Goal: Information Seeking & Learning: Learn about a topic

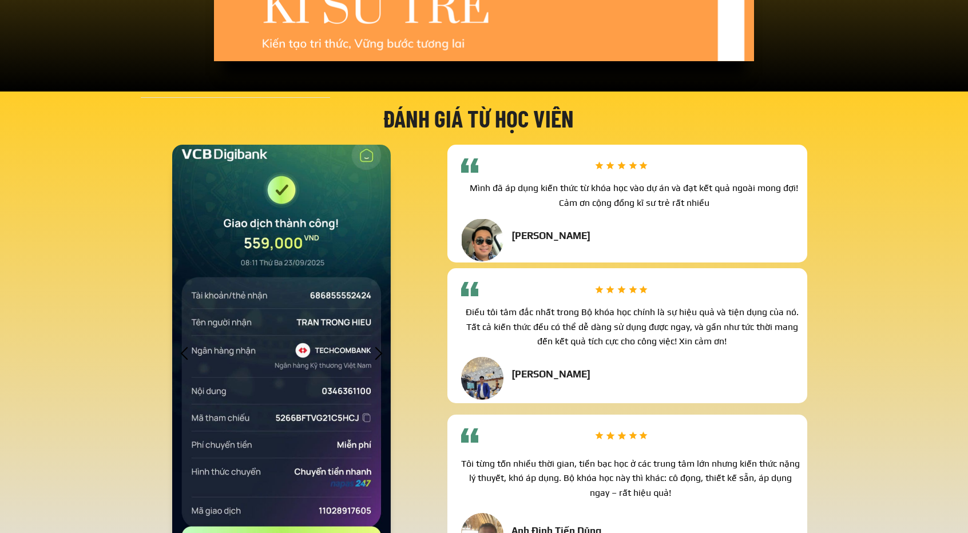
scroll to position [3091, 0]
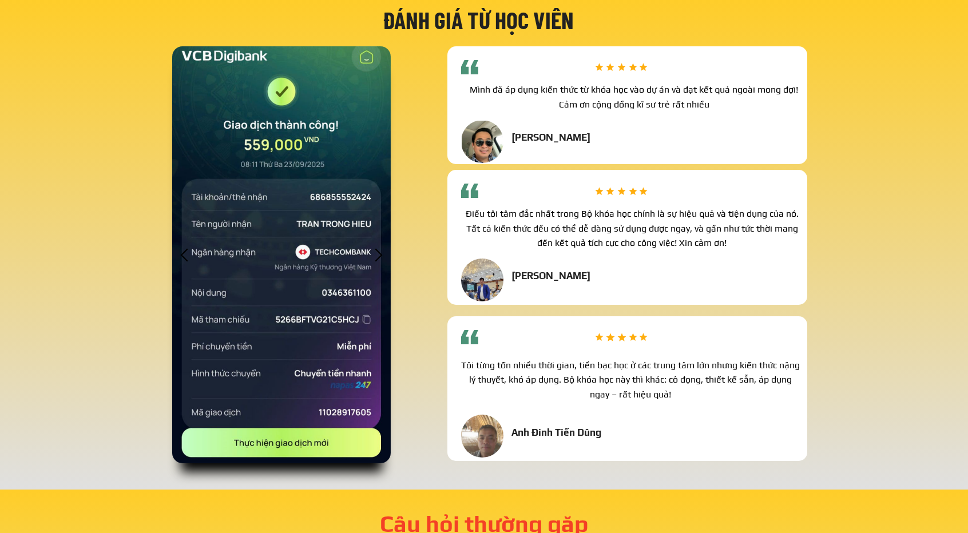
drag, startPoint x: 303, startPoint y: 180, endPoint x: 226, endPoint y: 225, distance: 90.0
click at [226, 225] on div at bounding box center [281, 255] width 219 height 418
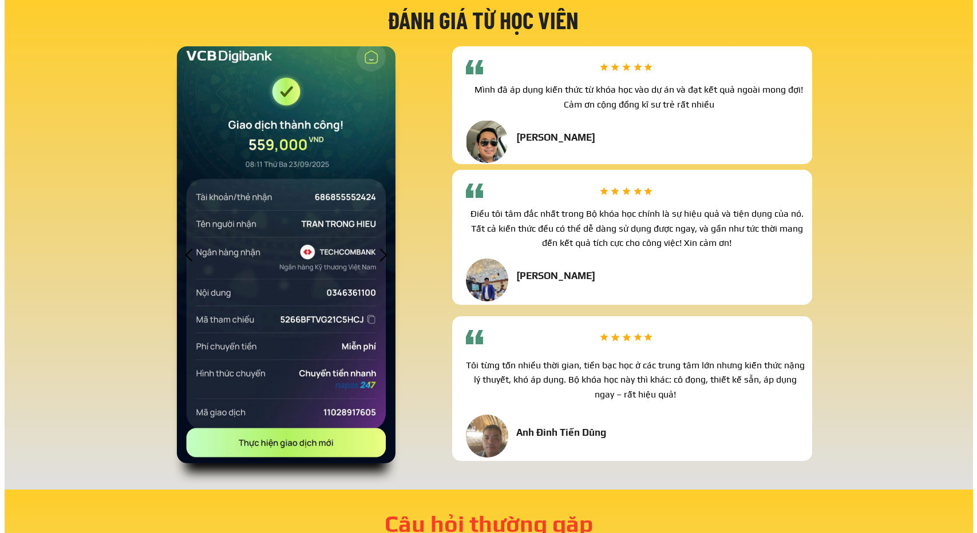
scroll to position [0, 0]
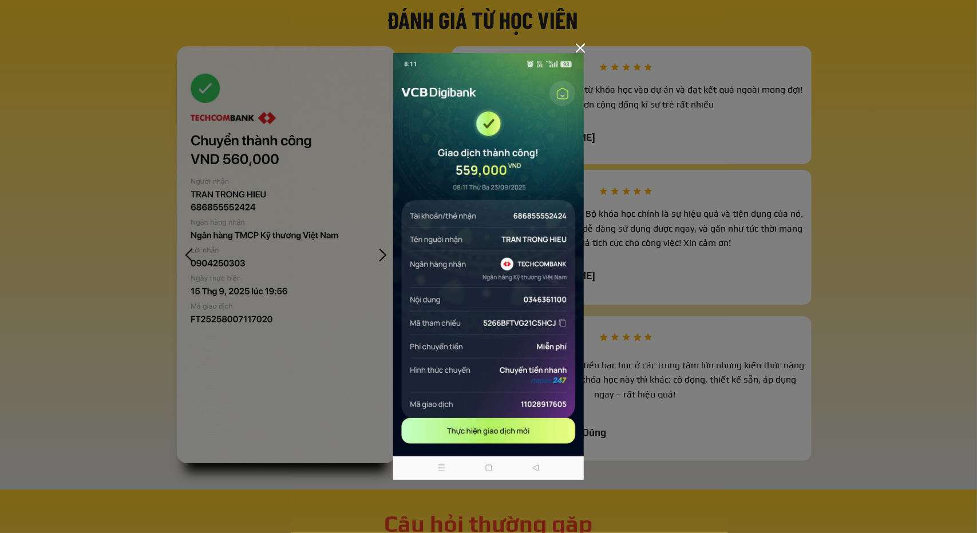
click at [285, 265] on div at bounding box center [488, 266] width 977 height 533
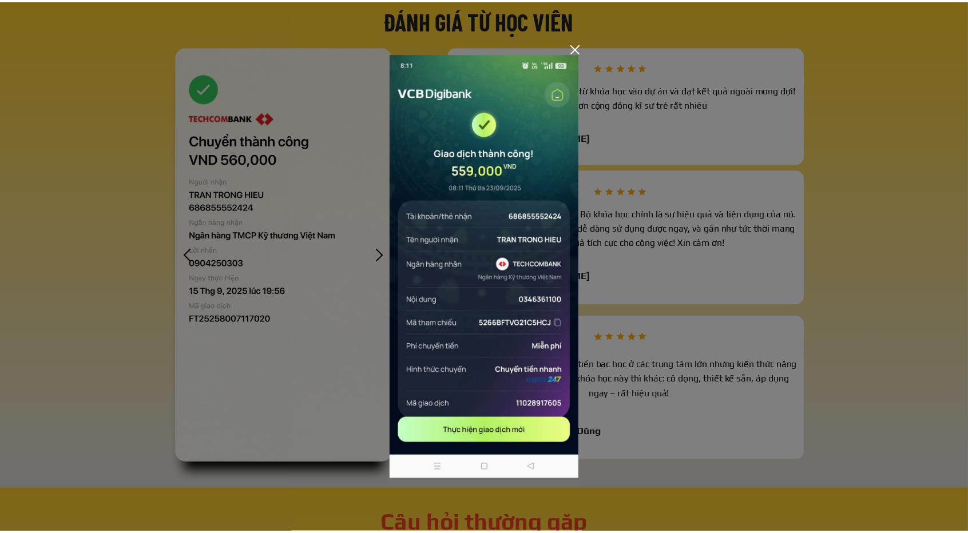
scroll to position [3091, 0]
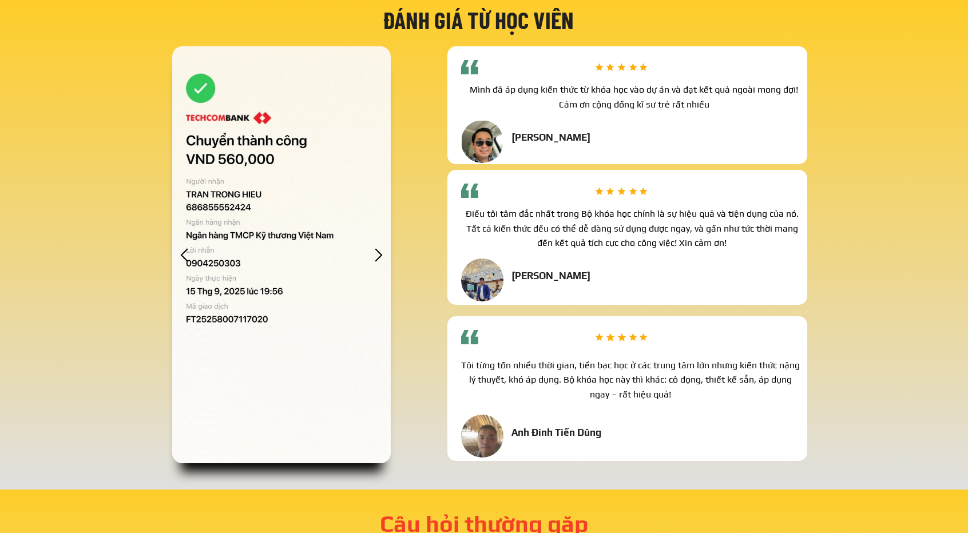
click at [286, 263] on div at bounding box center [281, 255] width 219 height 418
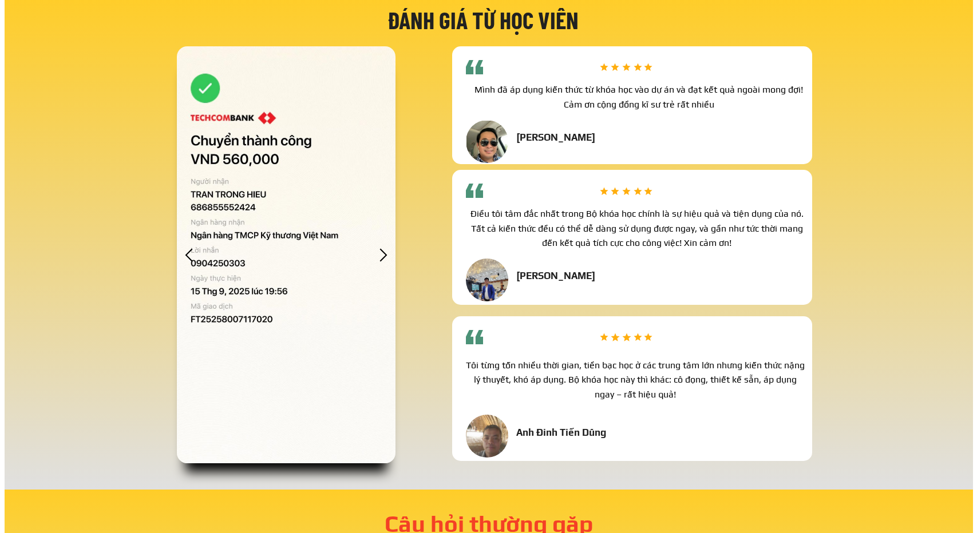
scroll to position [0, 0]
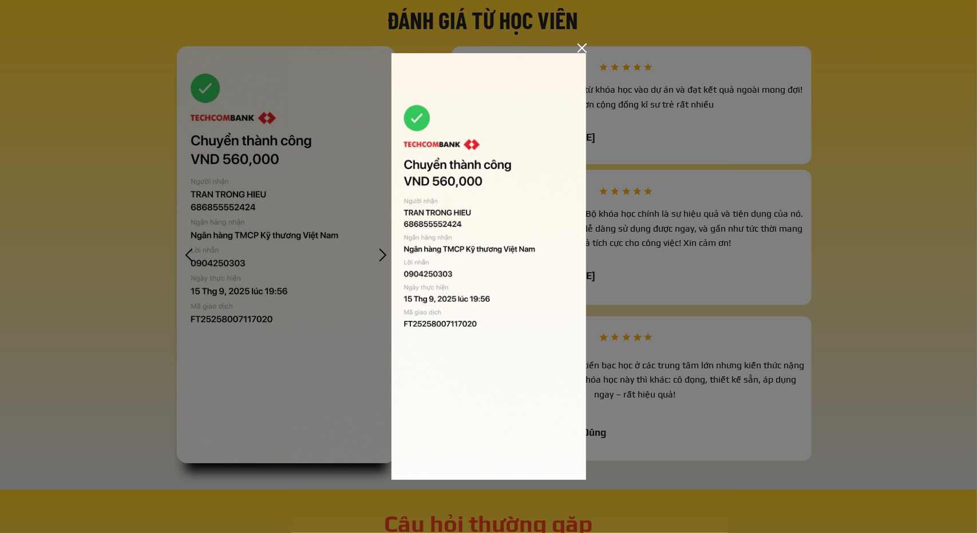
click at [313, 250] on div at bounding box center [488, 266] width 977 height 533
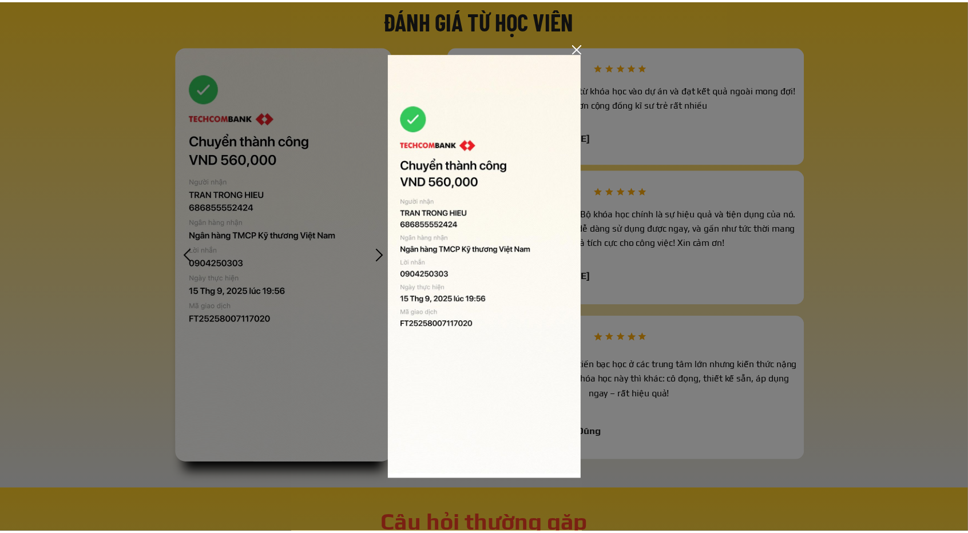
scroll to position [3091, 0]
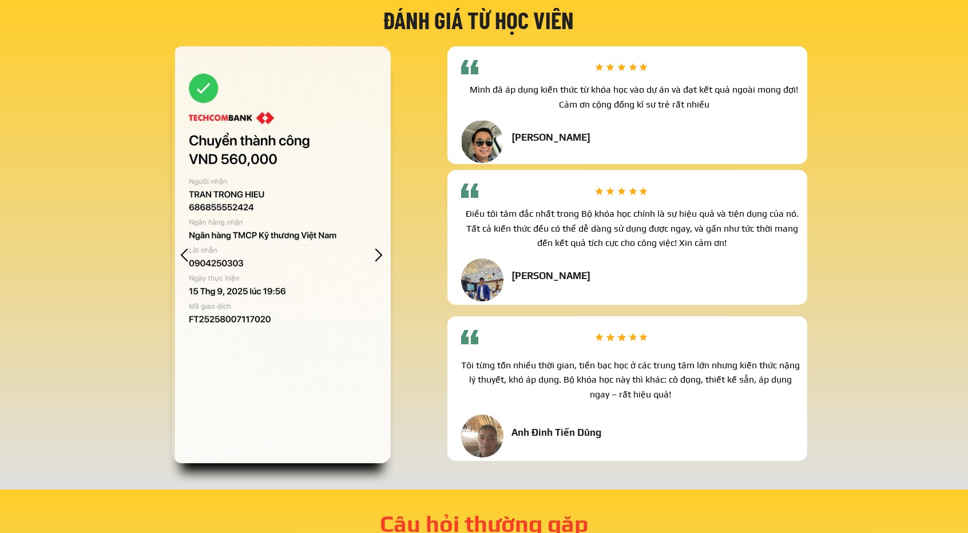
click at [370, 250] on div at bounding box center [281, 255] width 219 height 418
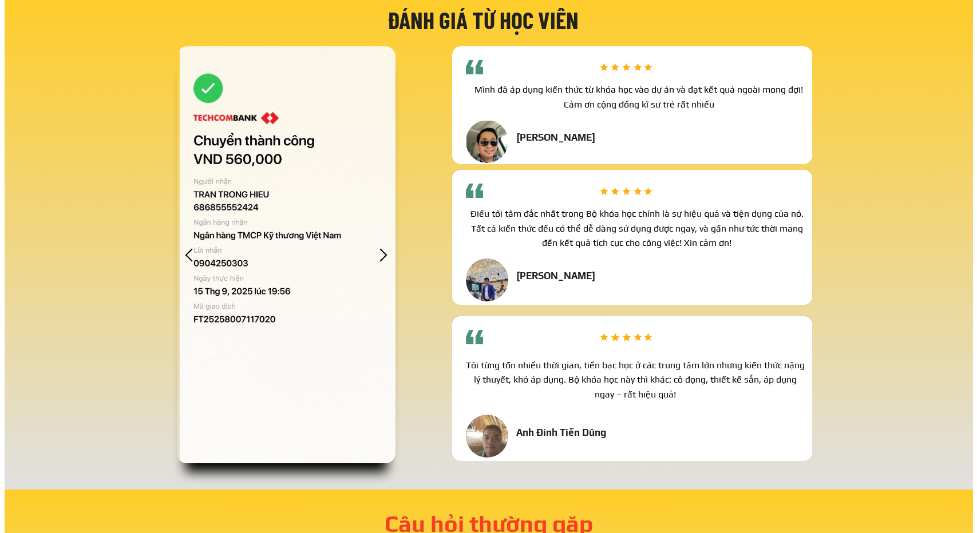
scroll to position [0, 0]
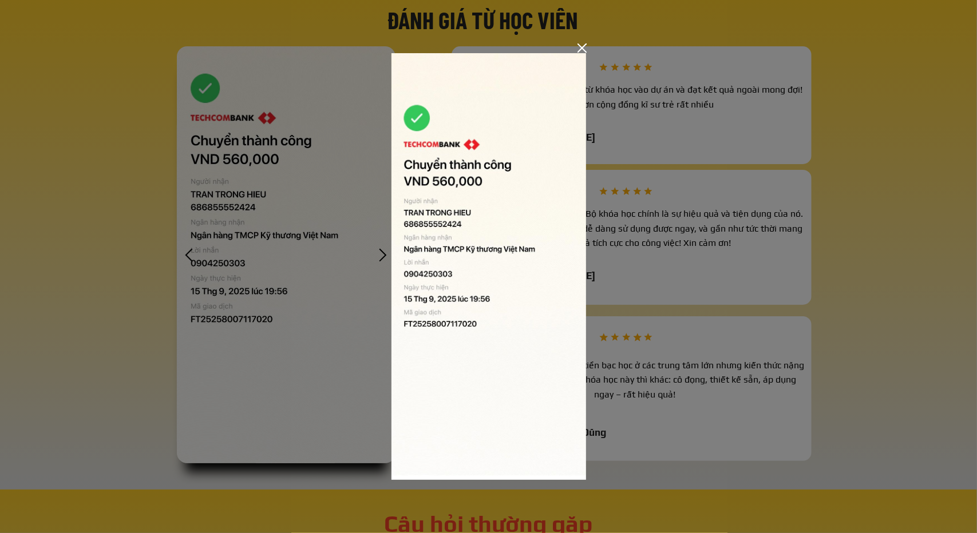
click at [279, 239] on div at bounding box center [488, 266] width 977 height 533
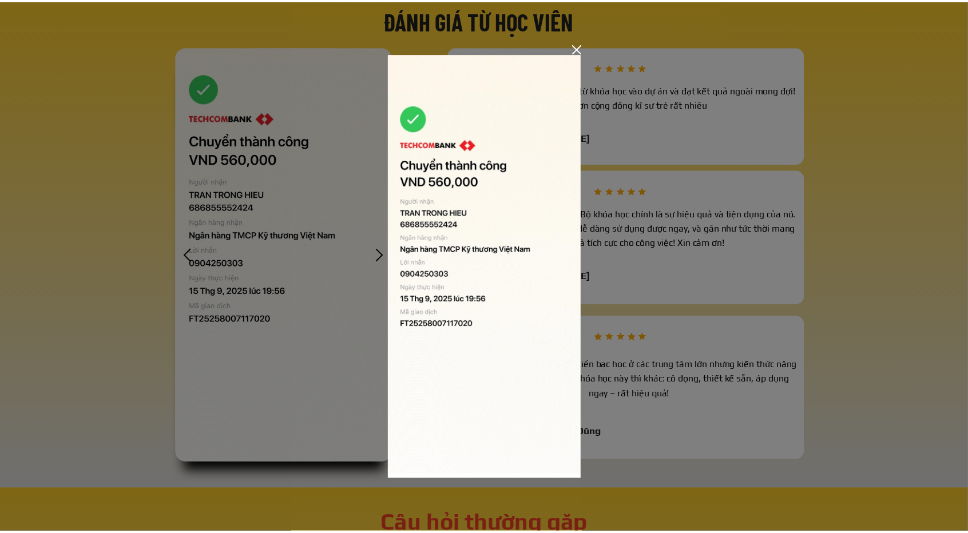
scroll to position [3091, 0]
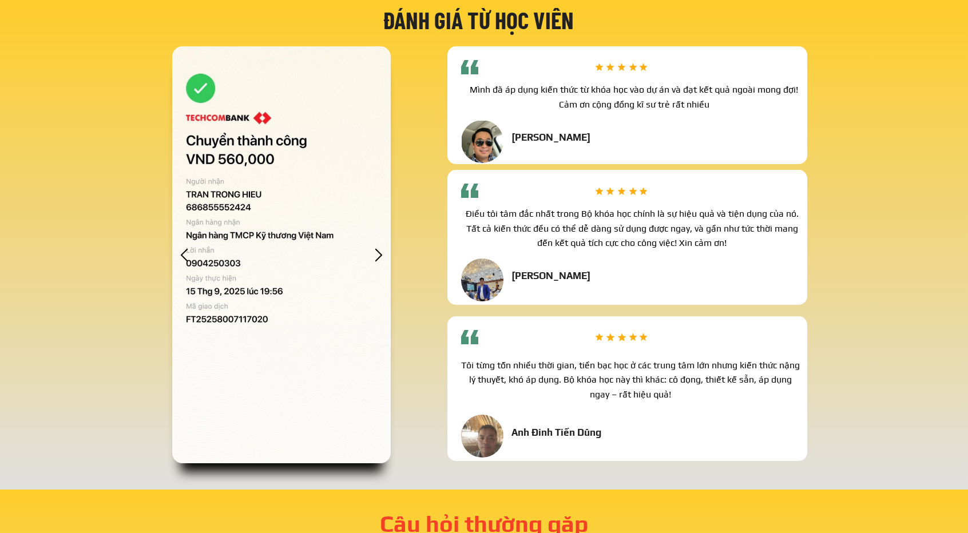
click at [374, 251] on div at bounding box center [378, 255] width 19 height 19
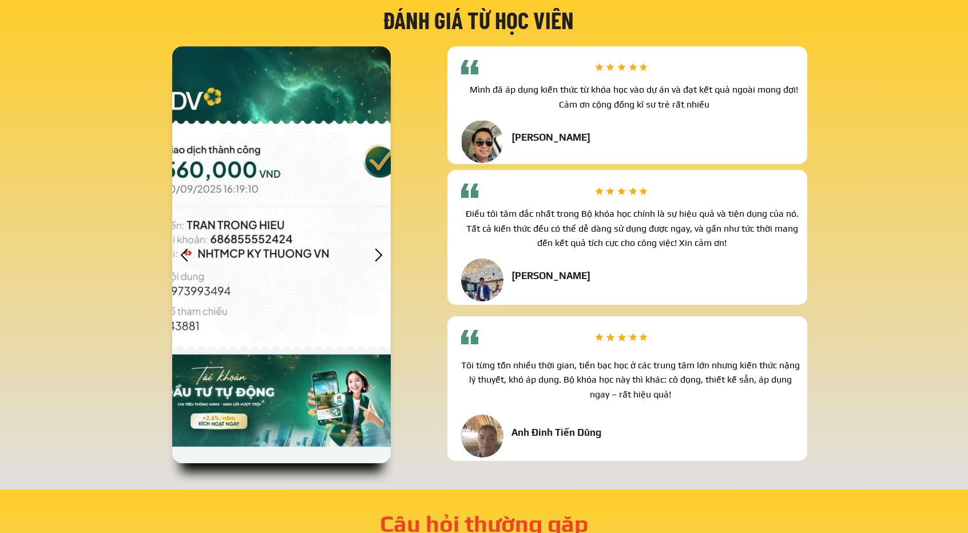
click at [327, 231] on div at bounding box center [281, 255] width 219 height 418
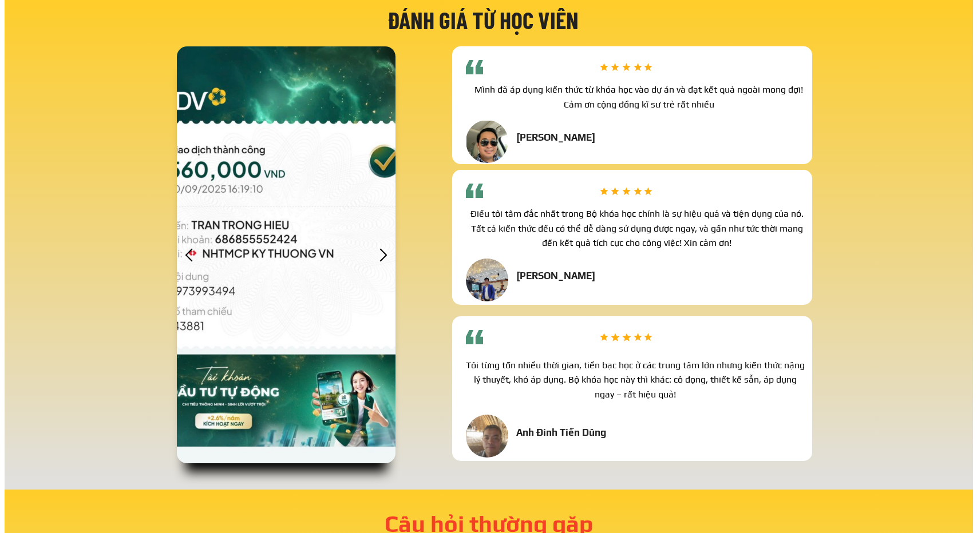
scroll to position [0, 0]
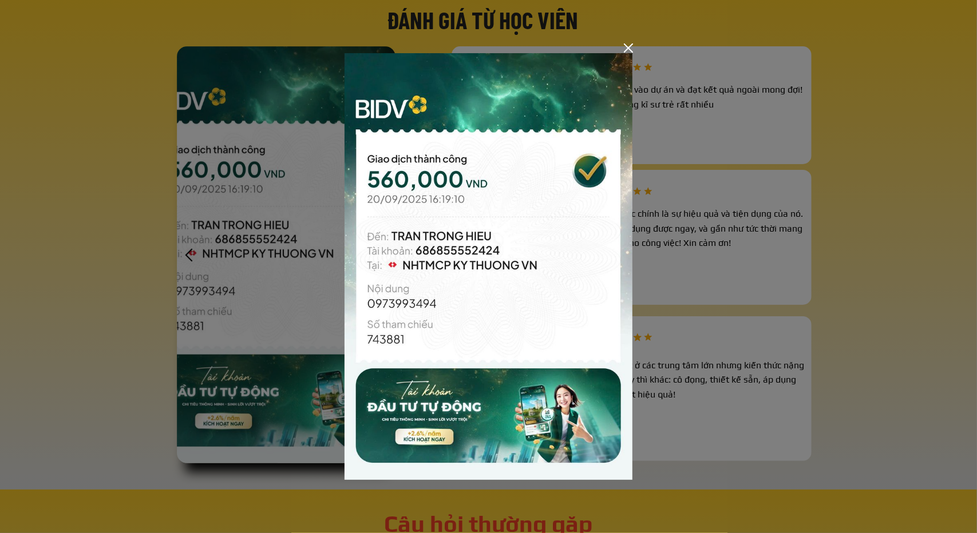
click at [291, 230] on div at bounding box center [488, 266] width 977 height 533
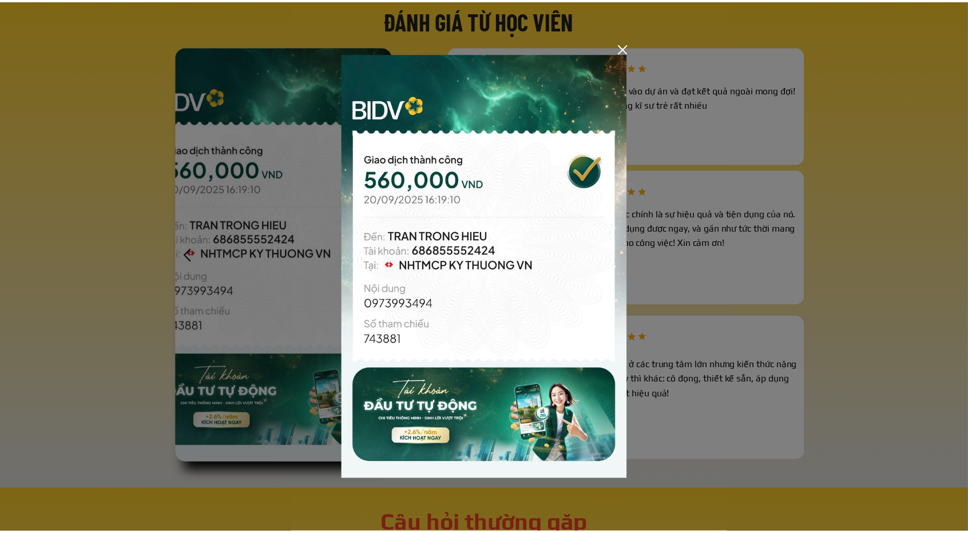
scroll to position [3091, 0]
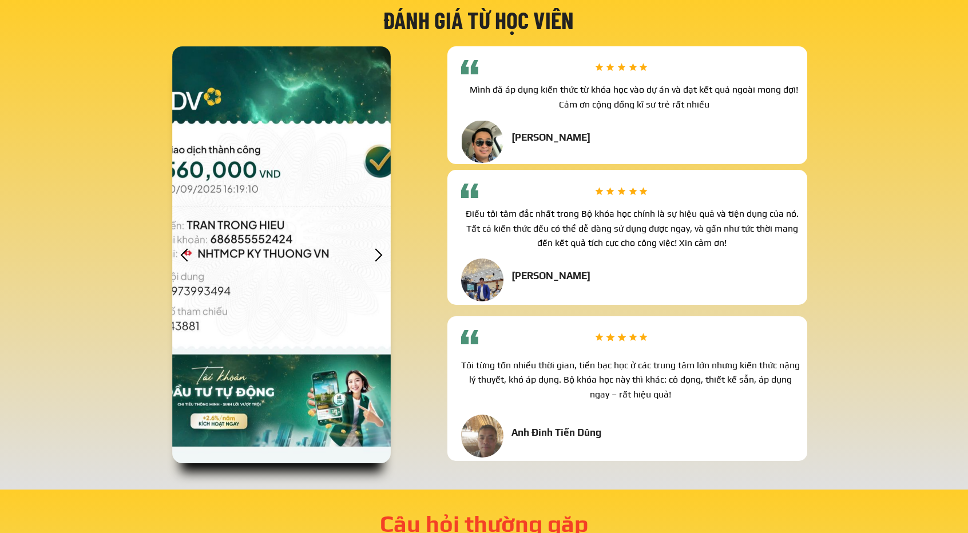
click at [373, 247] on div at bounding box center [378, 255] width 19 height 19
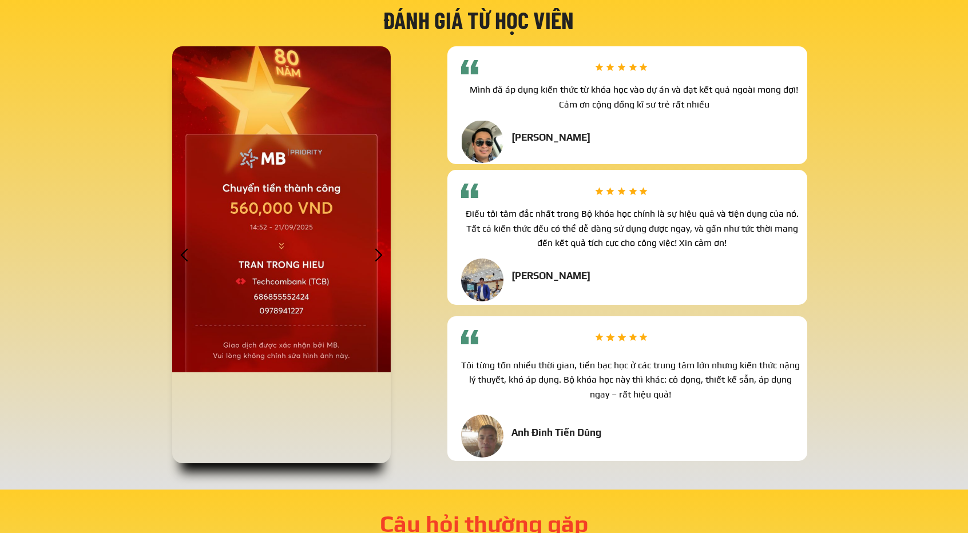
drag, startPoint x: 335, startPoint y: 244, endPoint x: 310, endPoint y: 257, distance: 28.2
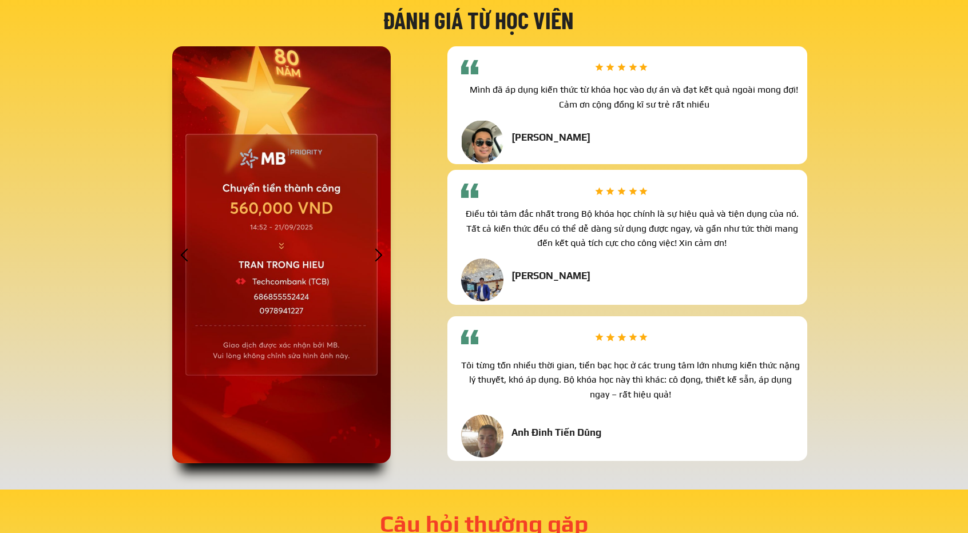
click at [310, 257] on div at bounding box center [281, 255] width 219 height 418
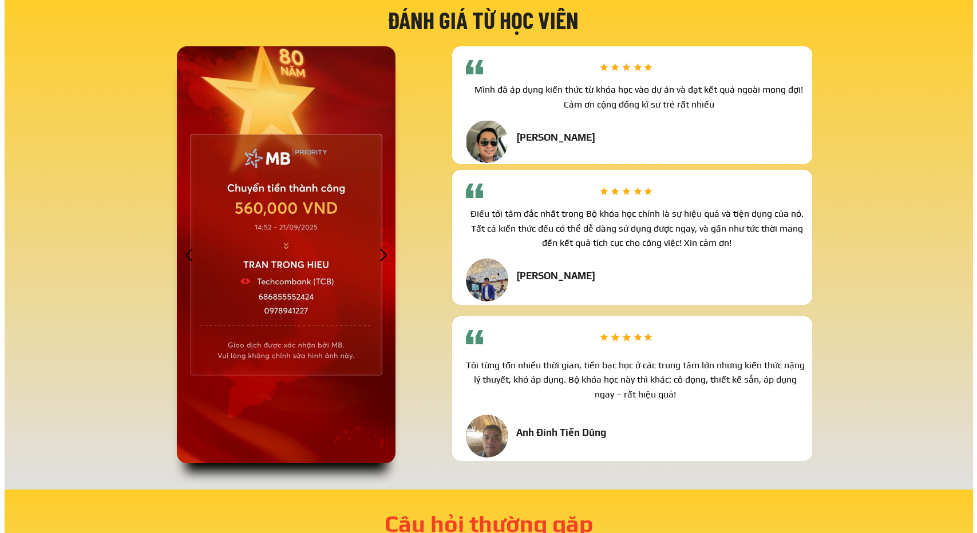
scroll to position [0, 0]
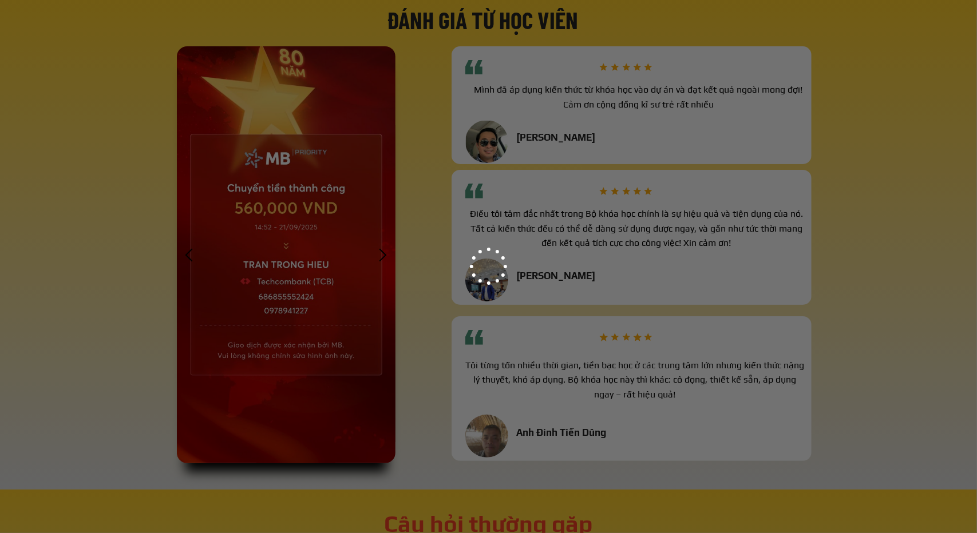
click at [310, 256] on div at bounding box center [488, 266] width 977 height 533
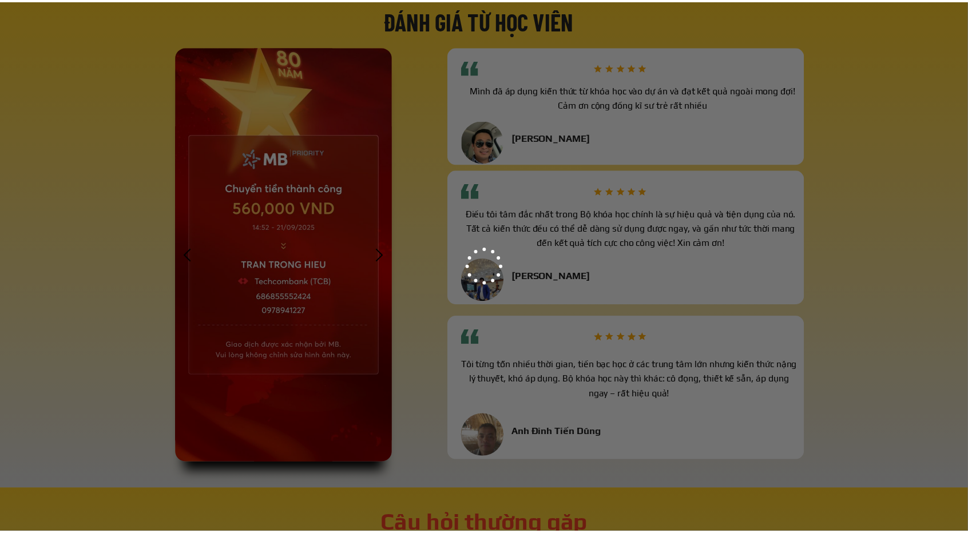
scroll to position [3091, 0]
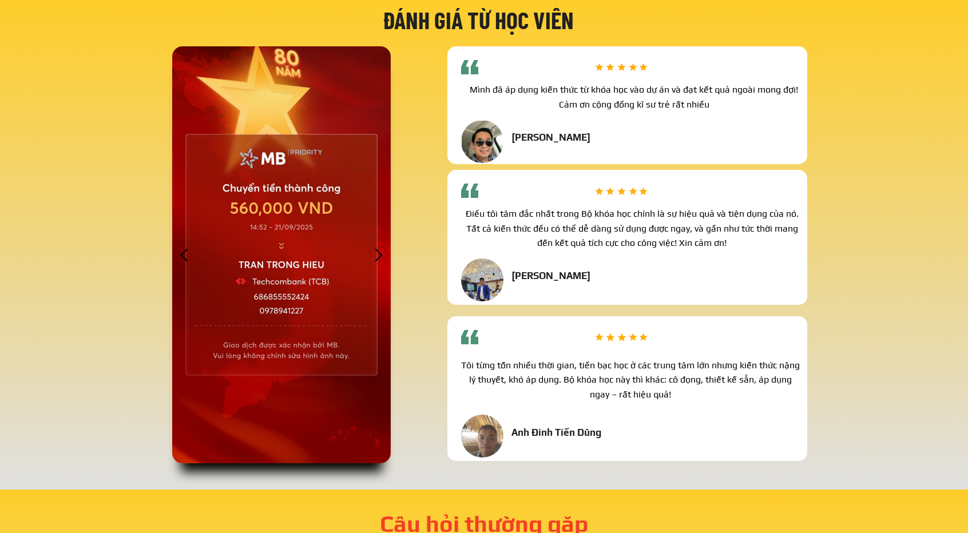
drag, startPoint x: 310, startPoint y: 256, endPoint x: 374, endPoint y: 258, distance: 63.6
click at [315, 255] on div at bounding box center [281, 255] width 219 height 418
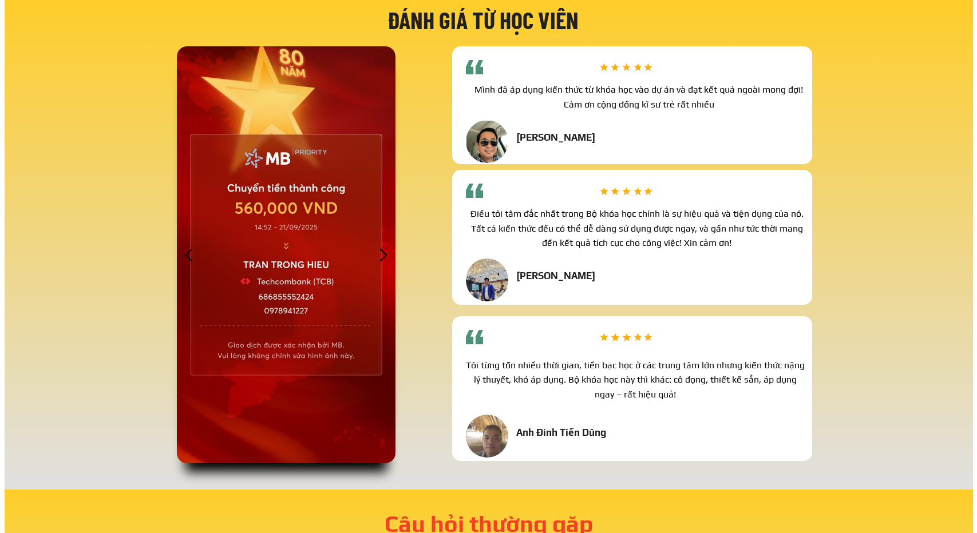
scroll to position [0, 0]
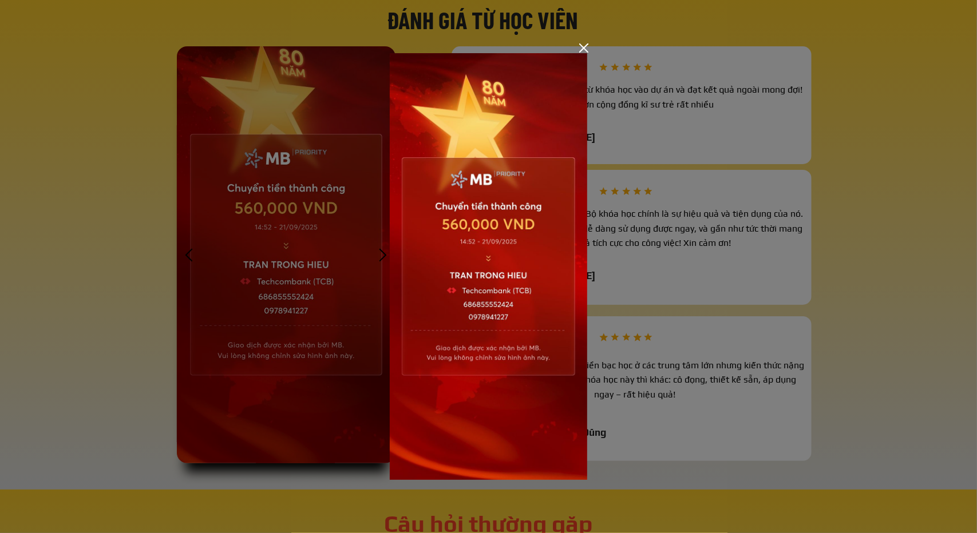
click at [129, 228] on div at bounding box center [488, 266] width 977 height 533
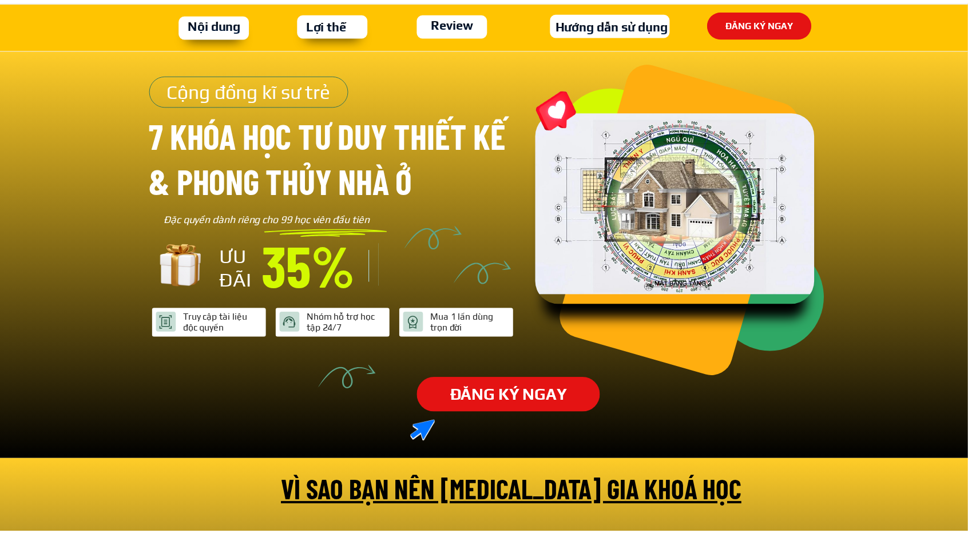
scroll to position [3091, 0]
